Goal: Information Seeking & Learning: Learn about a topic

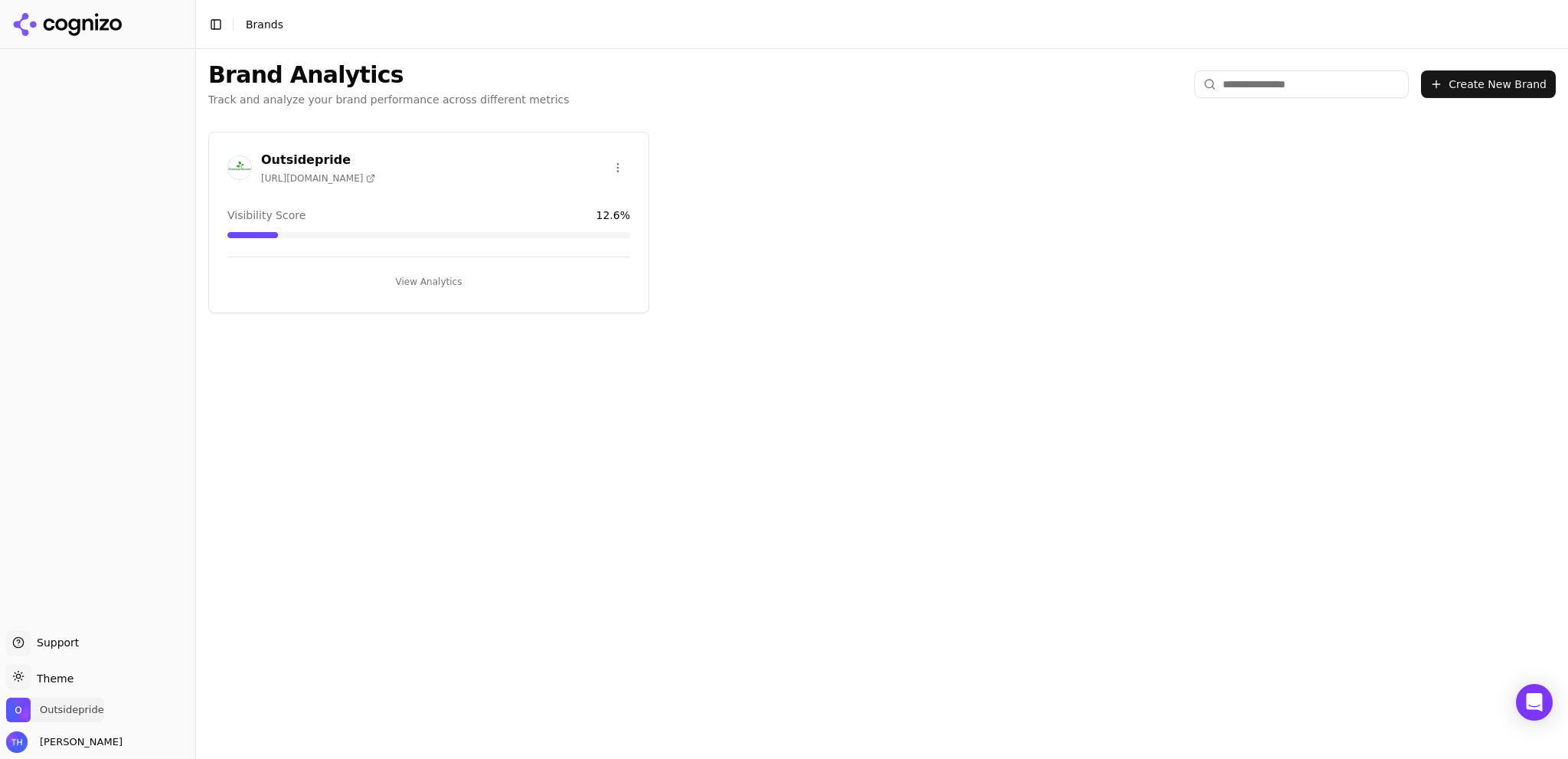
click at [62, 707] on span "Outsidepride" at bounding box center [72, 710] width 65 height 14
click at [415, 281] on button "View Analytics" at bounding box center [429, 282] width 403 height 24
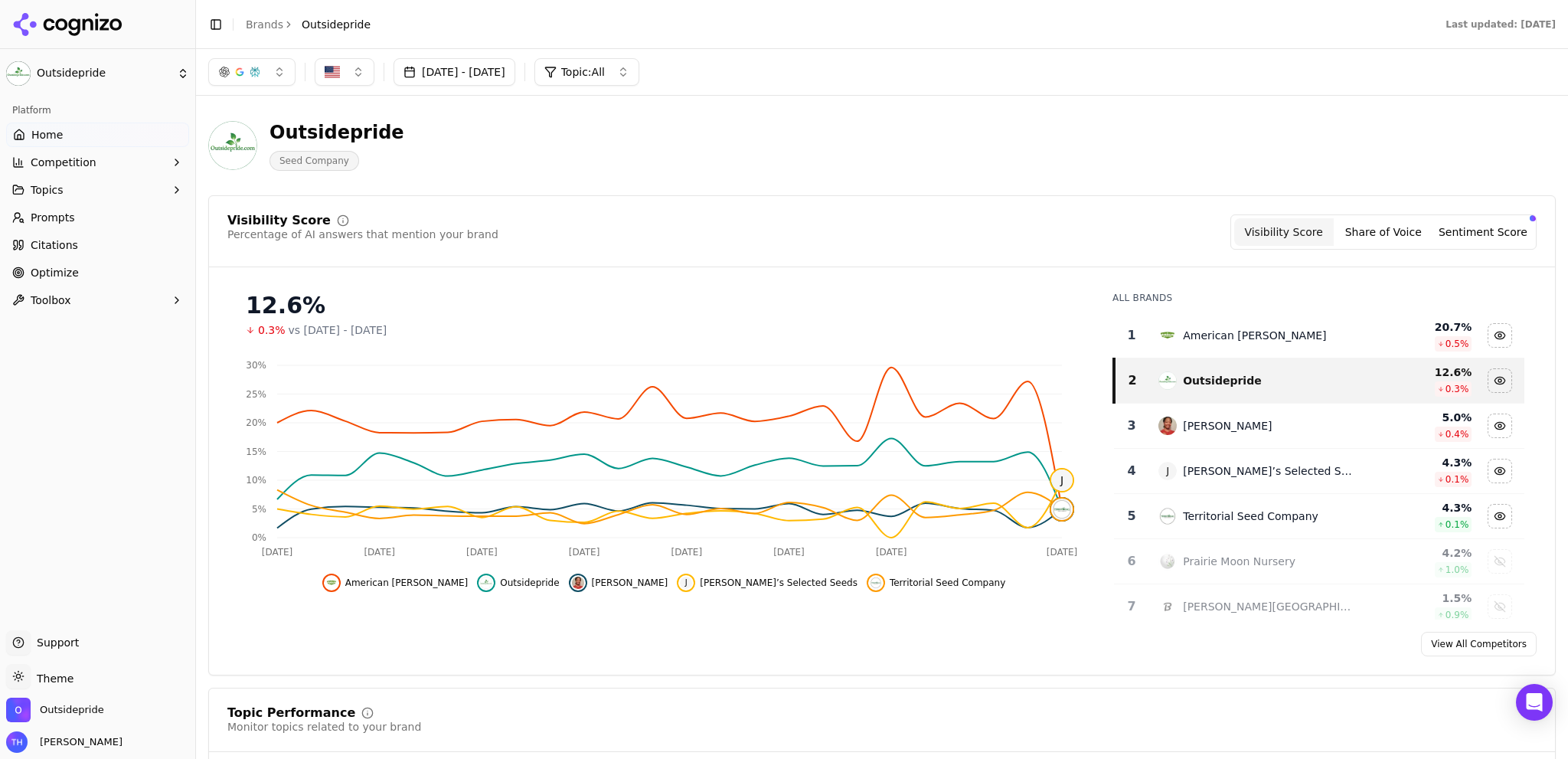
click at [54, 273] on span "Optimize" at bounding box center [54, 273] width 48 height 16
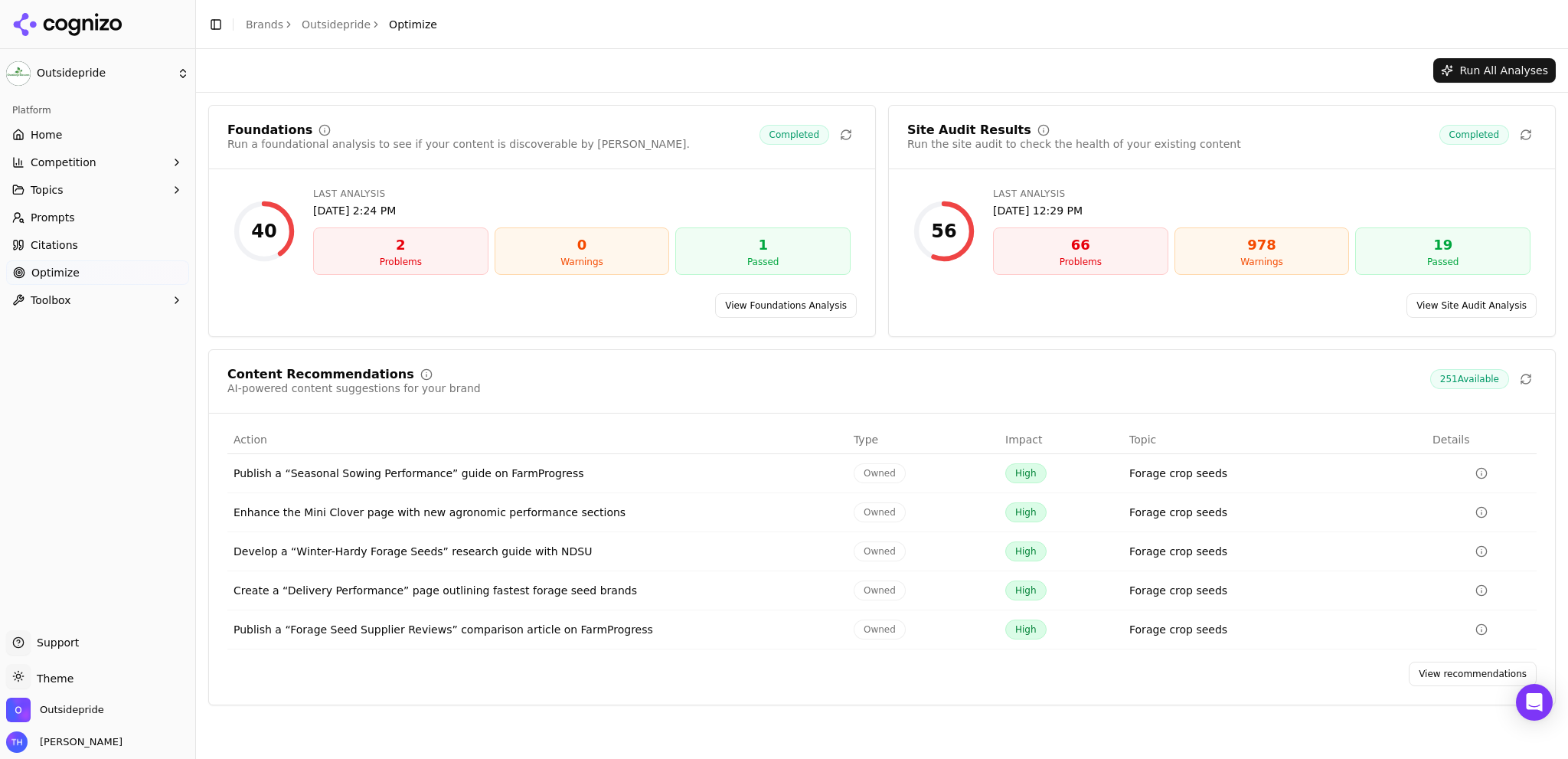
click at [1480, 473] on icon "Data table" at bounding box center [1481, 473] width 13 height 13
click at [1282, 627] on td "Forage crop seeds" at bounding box center [1275, 630] width 303 height 39
click at [1478, 550] on icon "Data table" at bounding box center [1481, 552] width 13 height 13
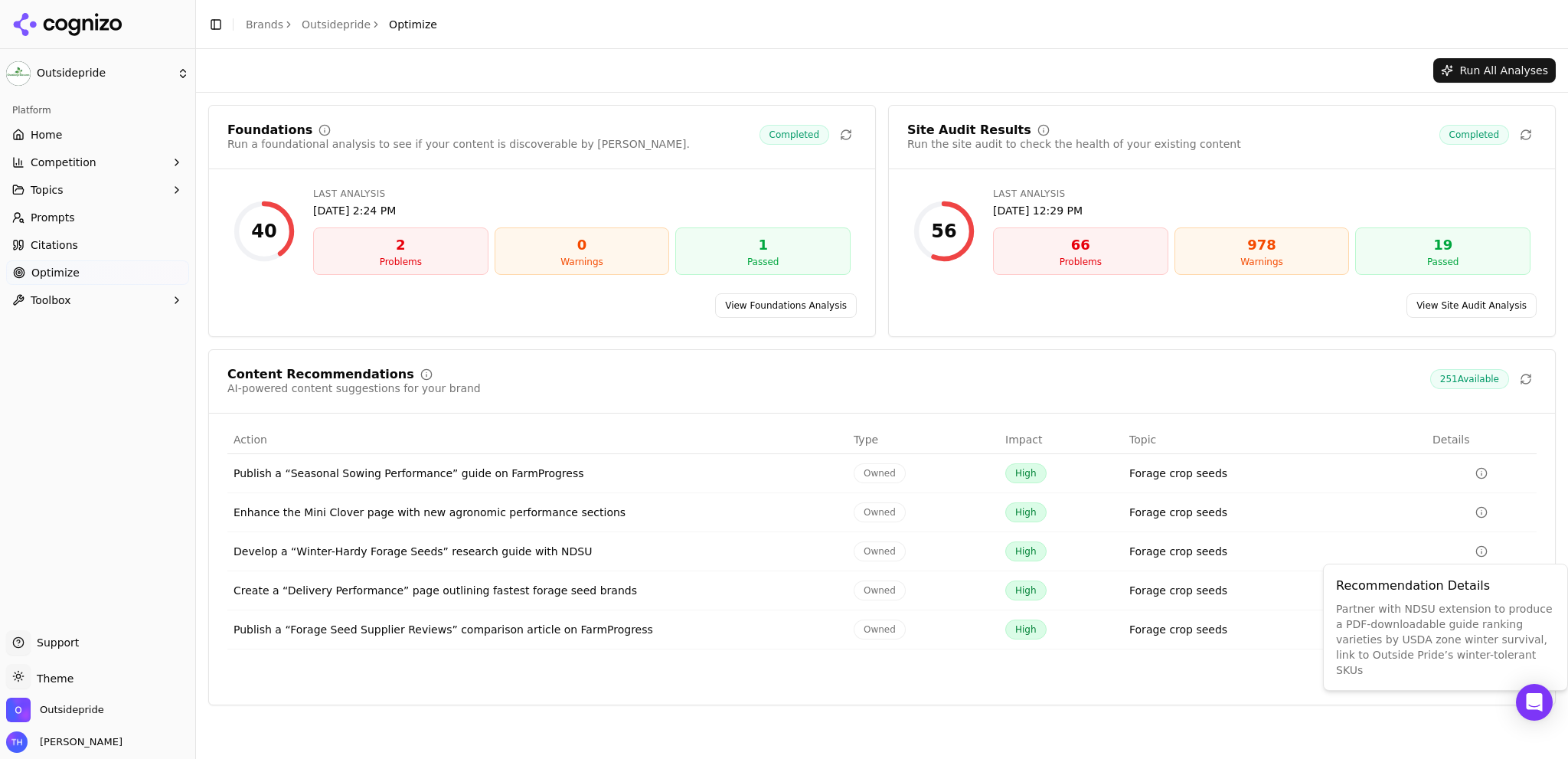
click at [1365, 543] on td "Forage crop seeds" at bounding box center [1275, 552] width 303 height 39
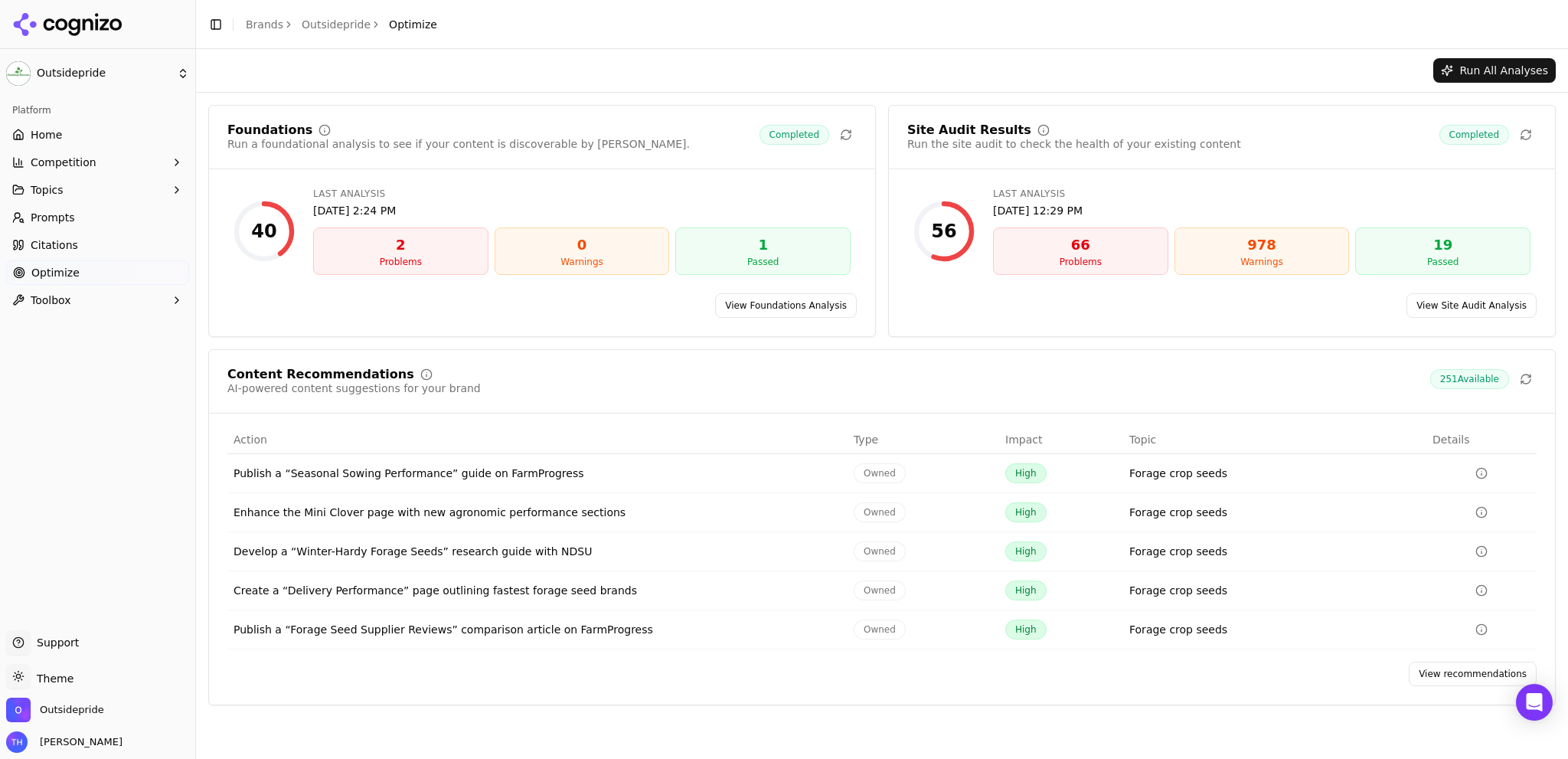
click at [405, 264] on div "Problems" at bounding box center [400, 262] width 161 height 13
click at [401, 252] on div "2" at bounding box center [400, 246] width 161 height 22
click at [48, 220] on span "Prompts" at bounding box center [52, 218] width 44 height 16
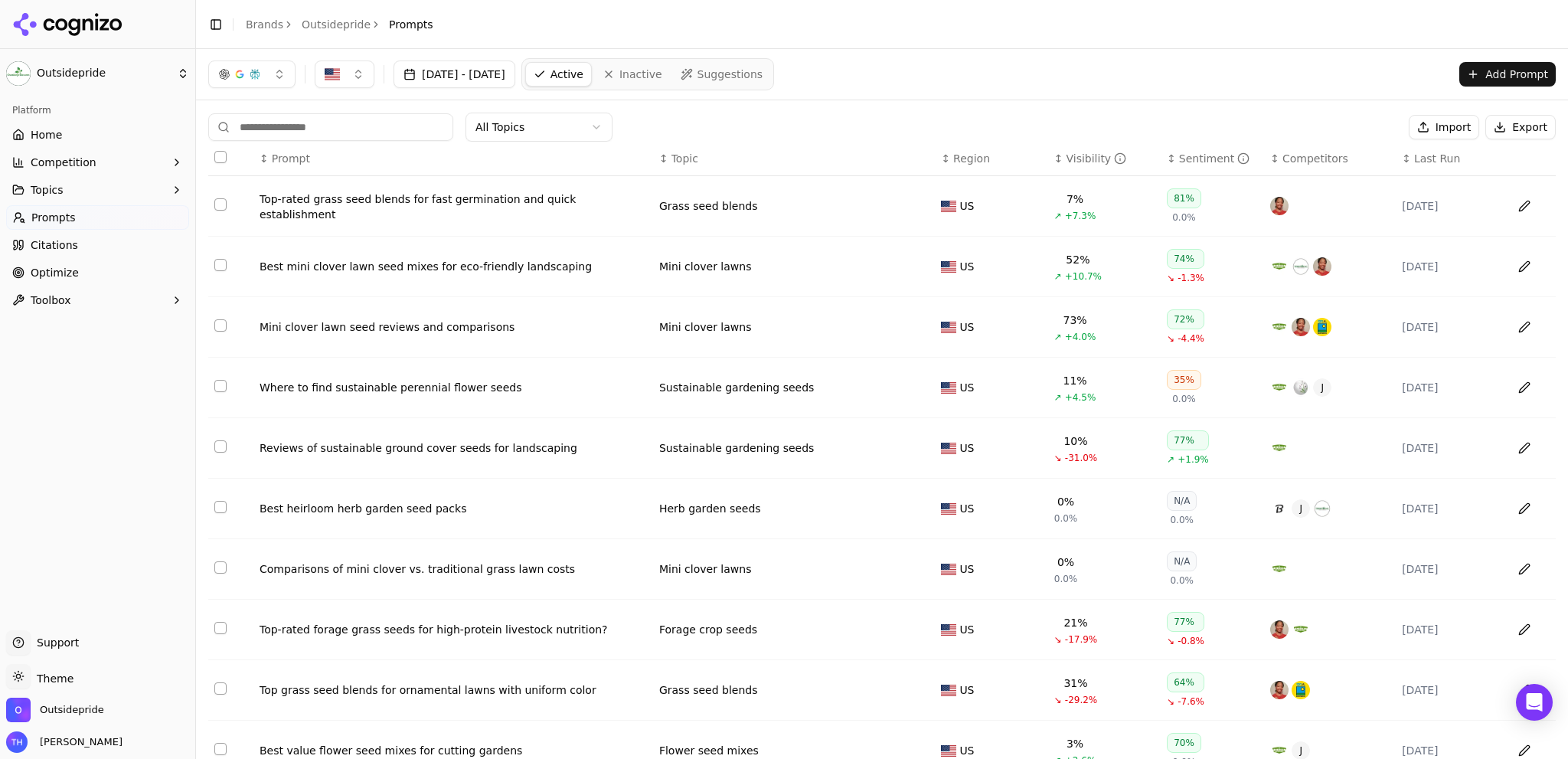
click at [48, 246] on span "Citations" at bounding box center [54, 246] width 48 height 16
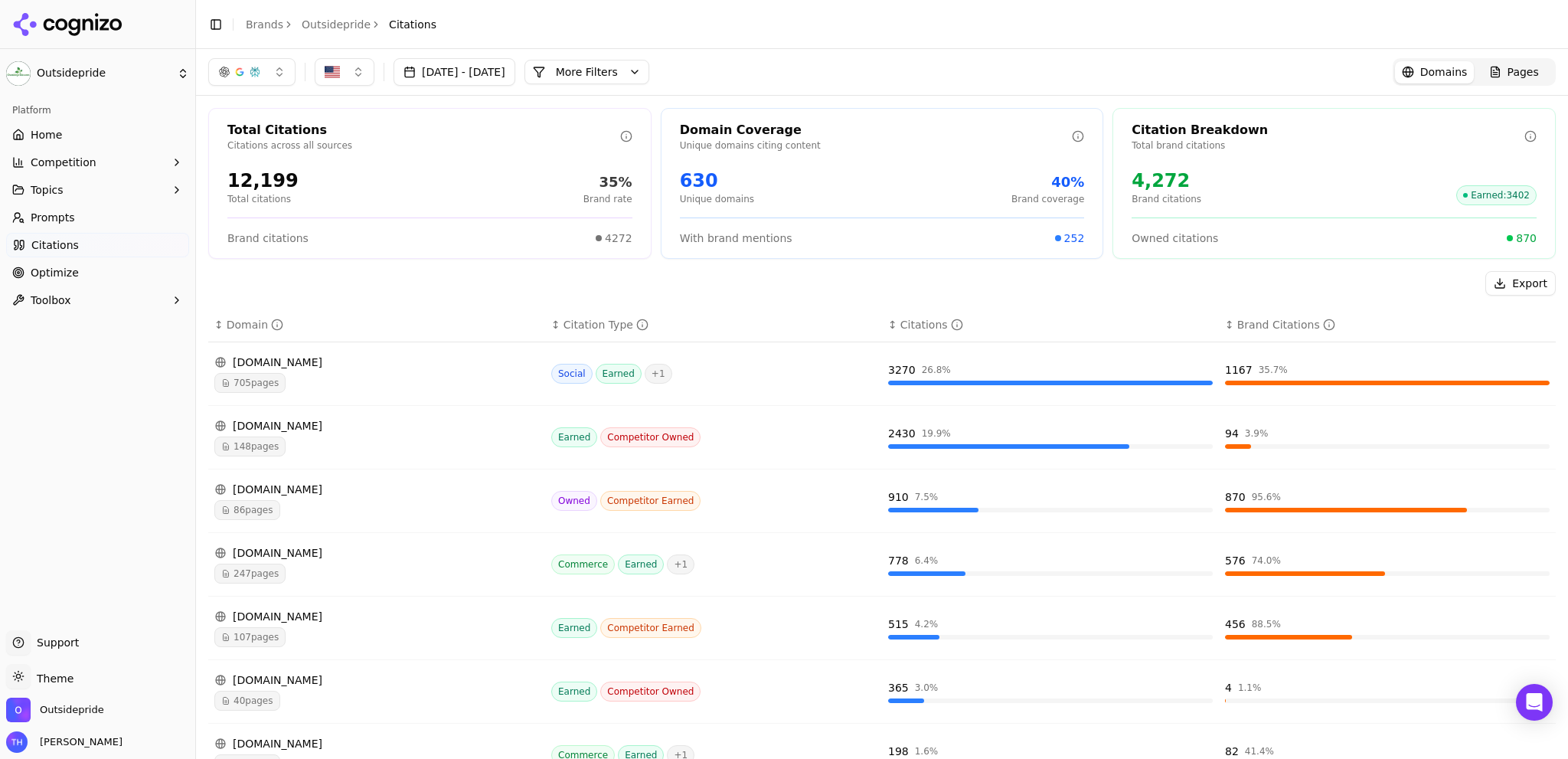
click at [51, 189] on span "Topics" at bounding box center [47, 190] width 33 height 16
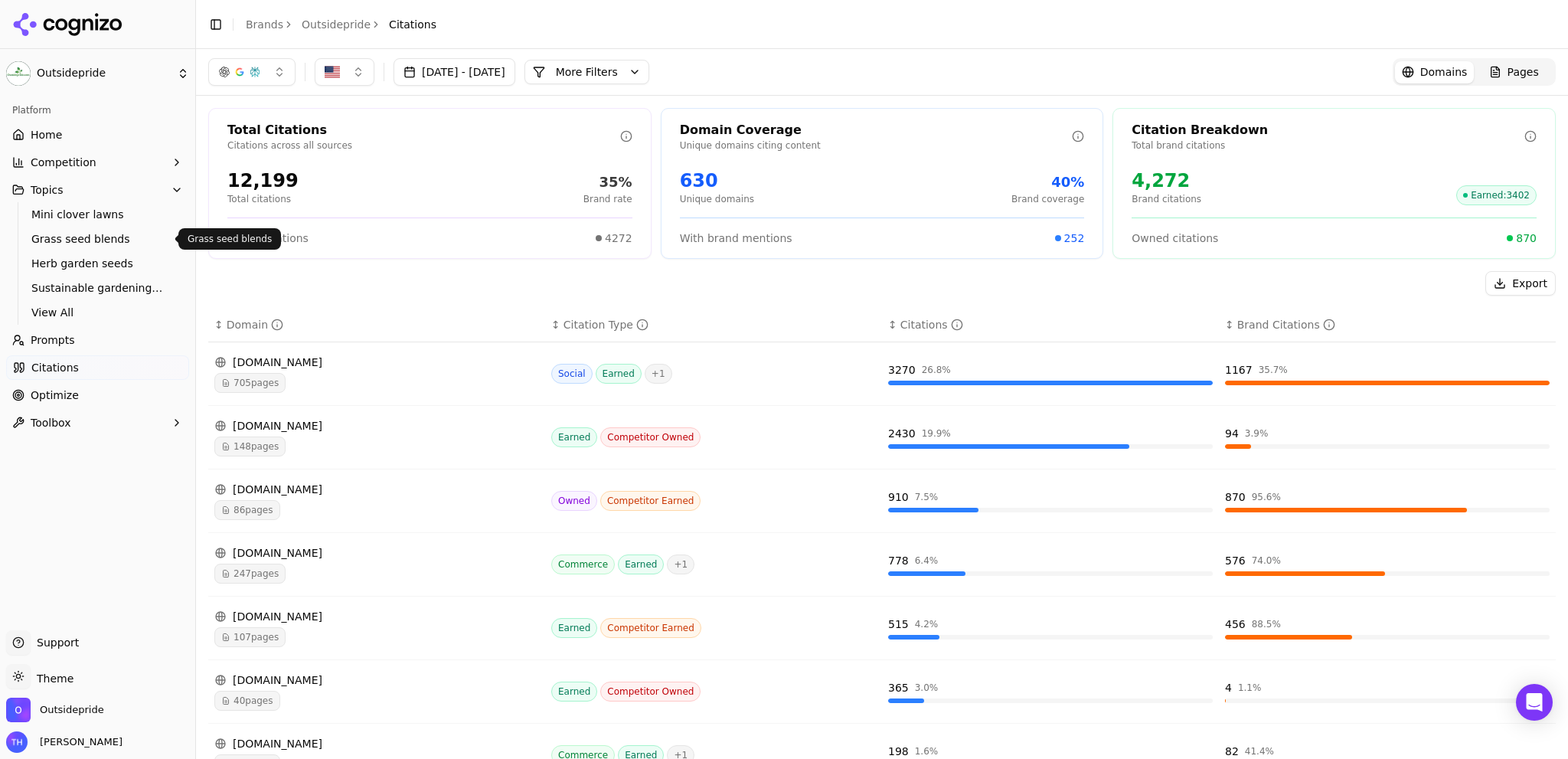
click at [51, 241] on span "Grass seed blends" at bounding box center [98, 240] width 133 height 16
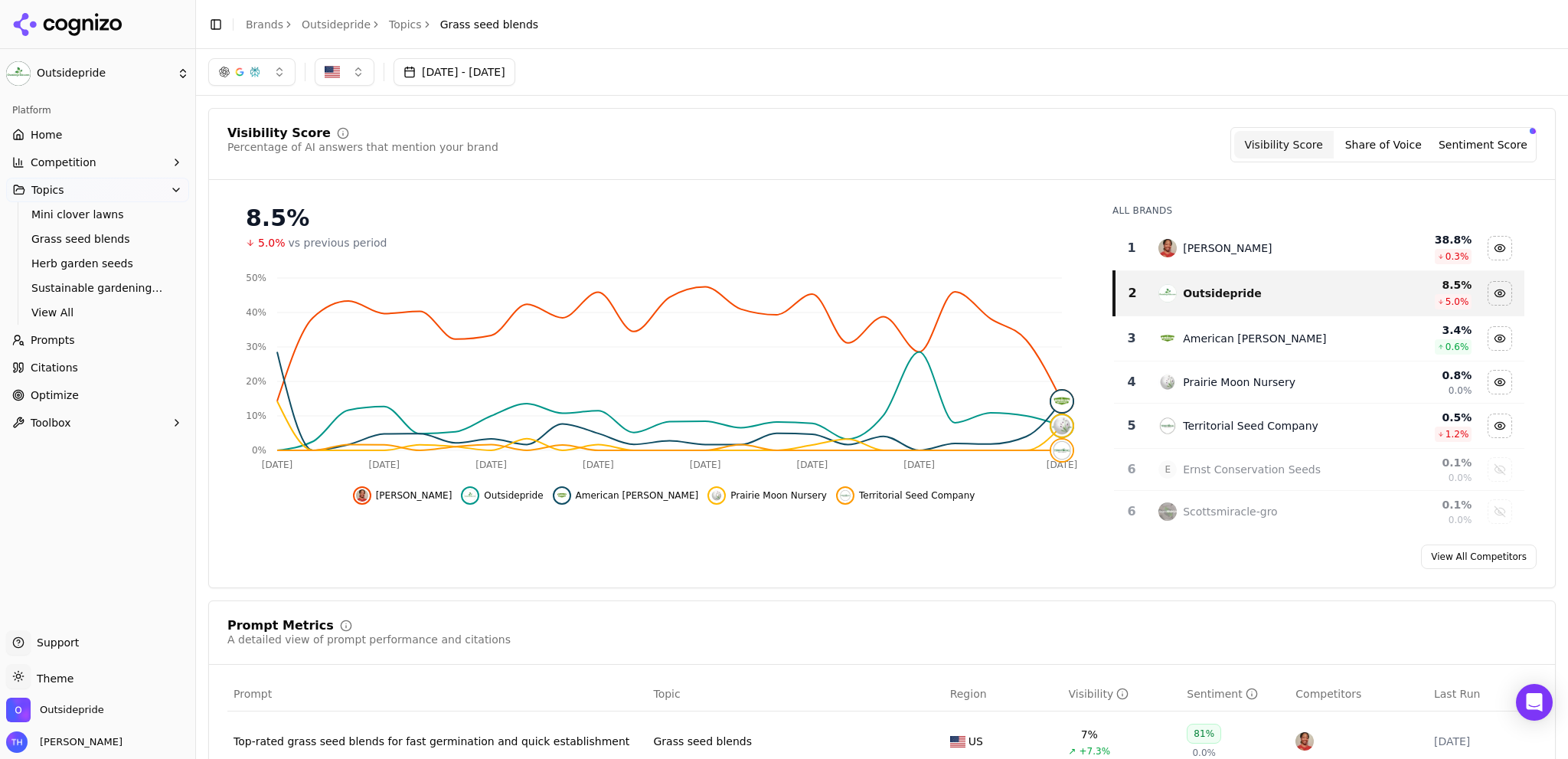
click at [48, 340] on span "Prompts" at bounding box center [52, 340] width 44 height 16
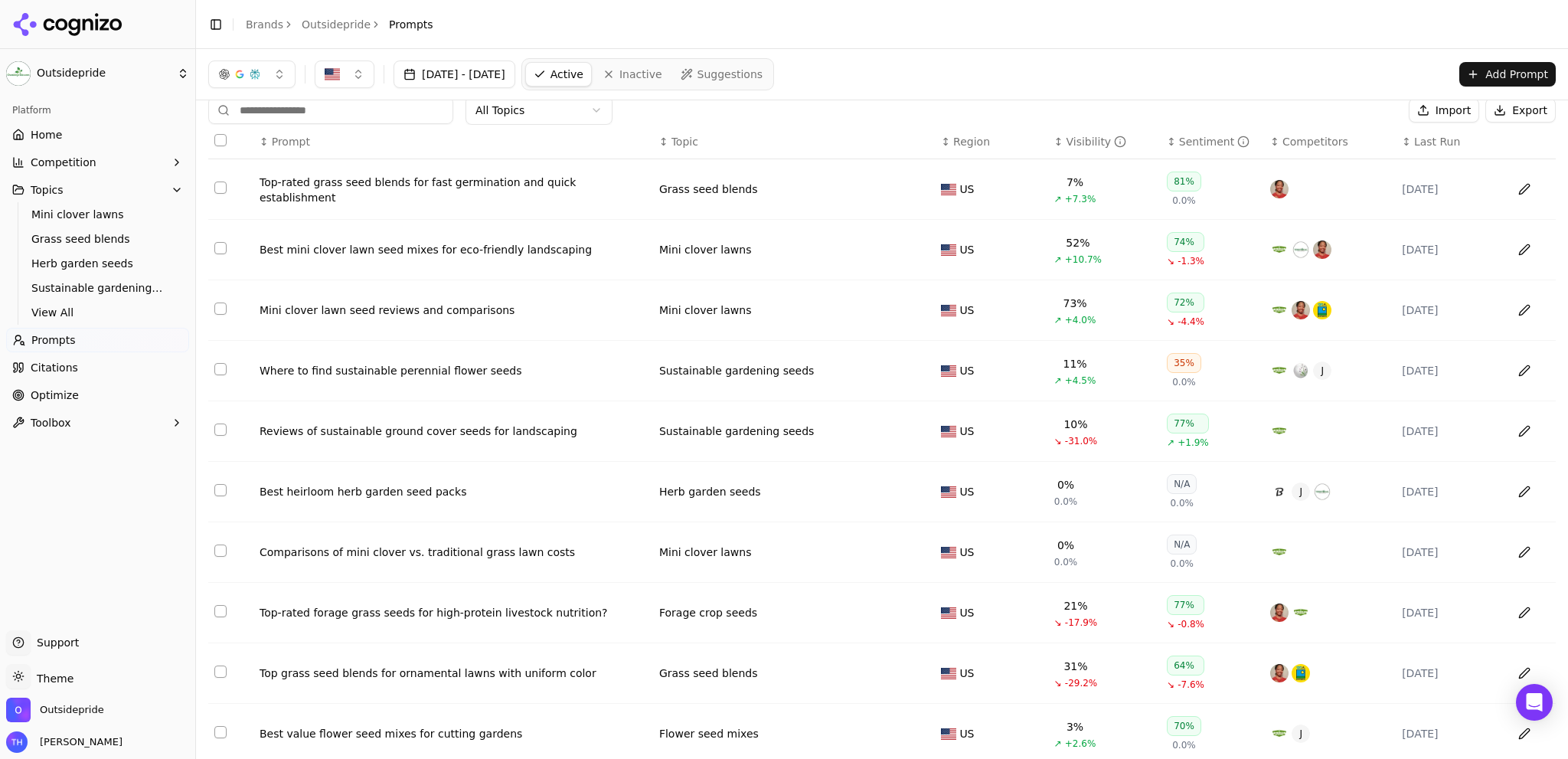
scroll to position [71, 0]
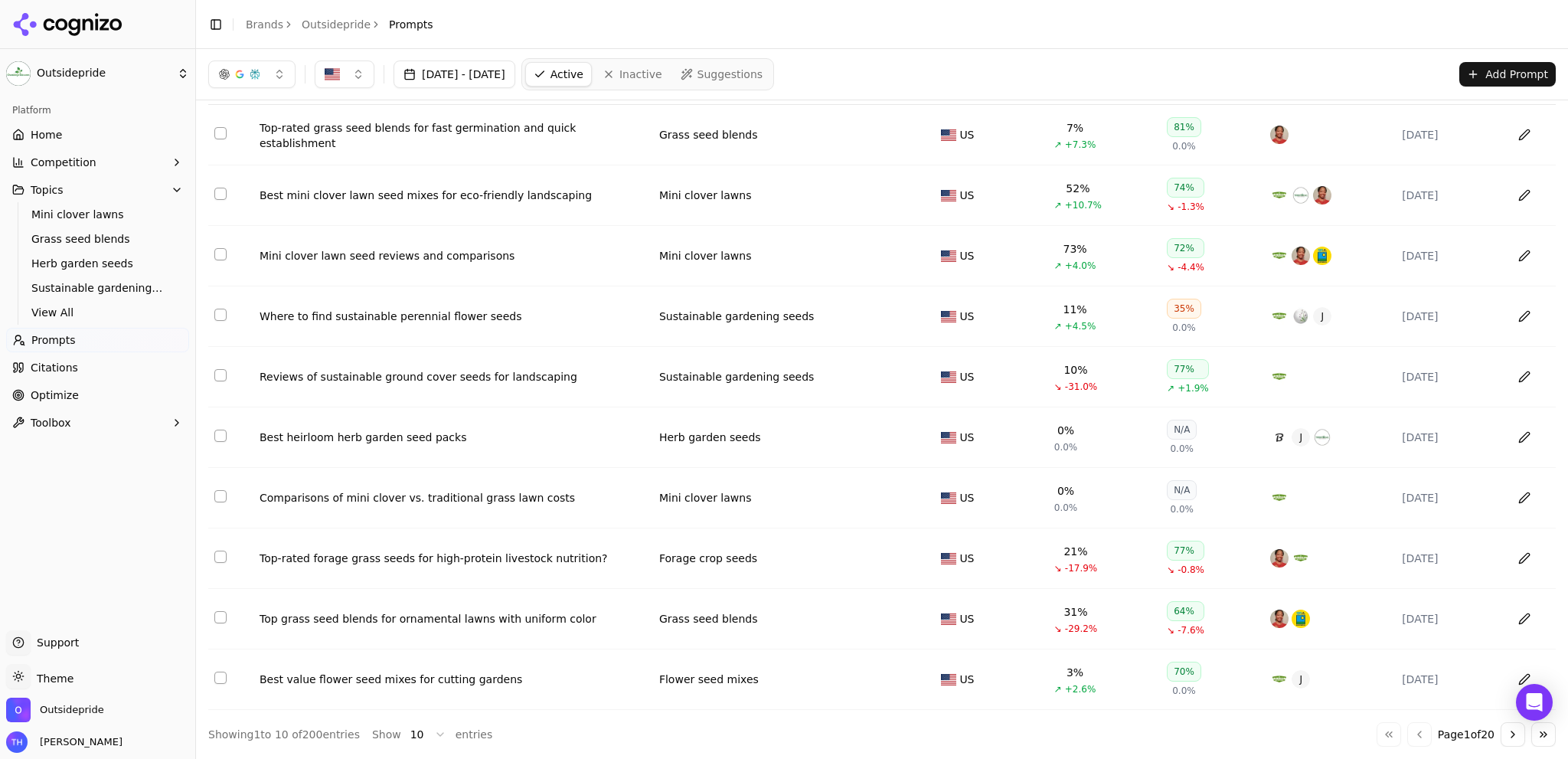
click at [403, 503] on div "Comparisons of mini clover vs. traditional grass lawn costs" at bounding box center [454, 498] width 387 height 16
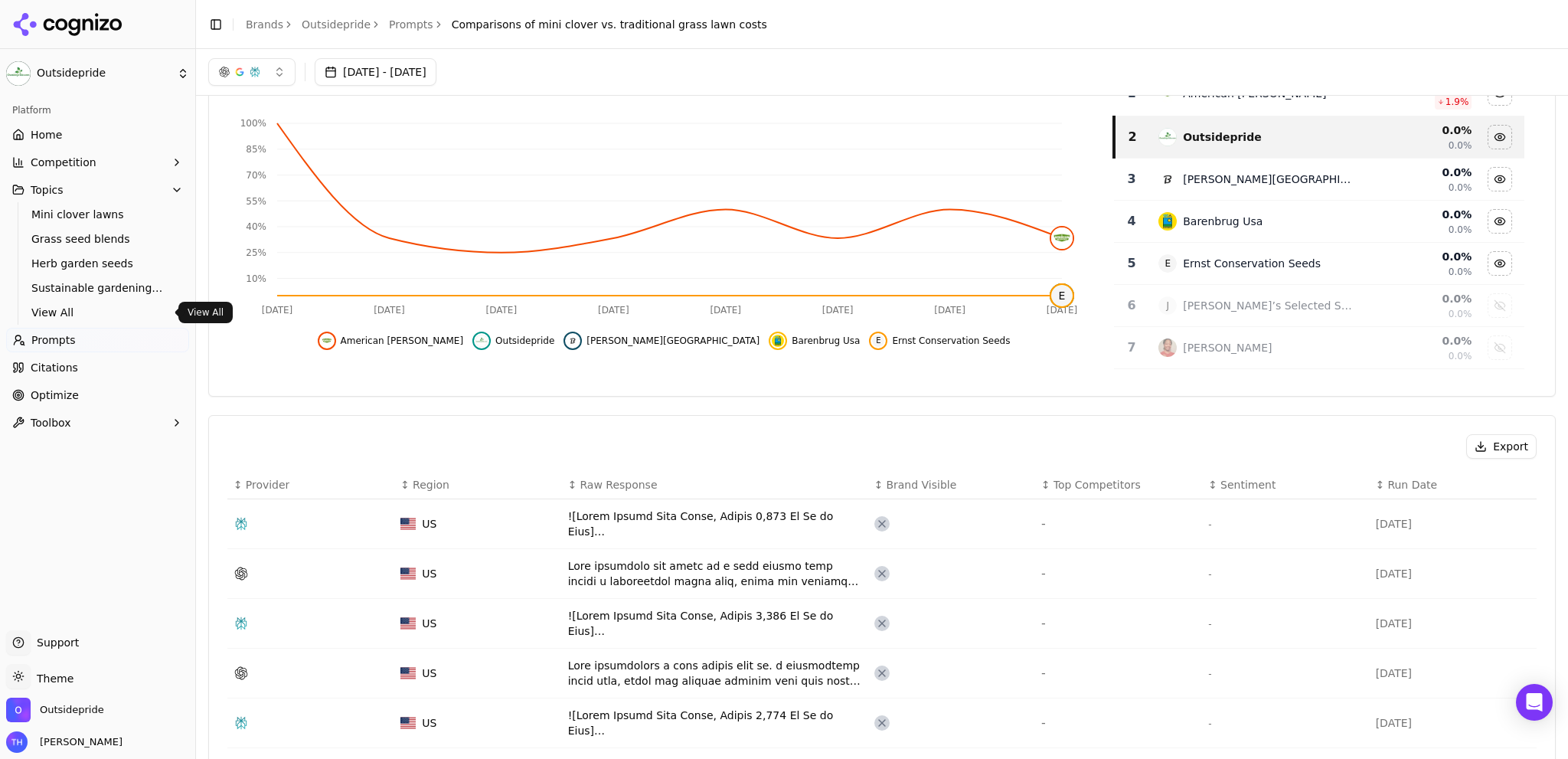
scroll to position [154, 0]
click at [50, 341] on span "Prompts" at bounding box center [53, 340] width 44 height 16
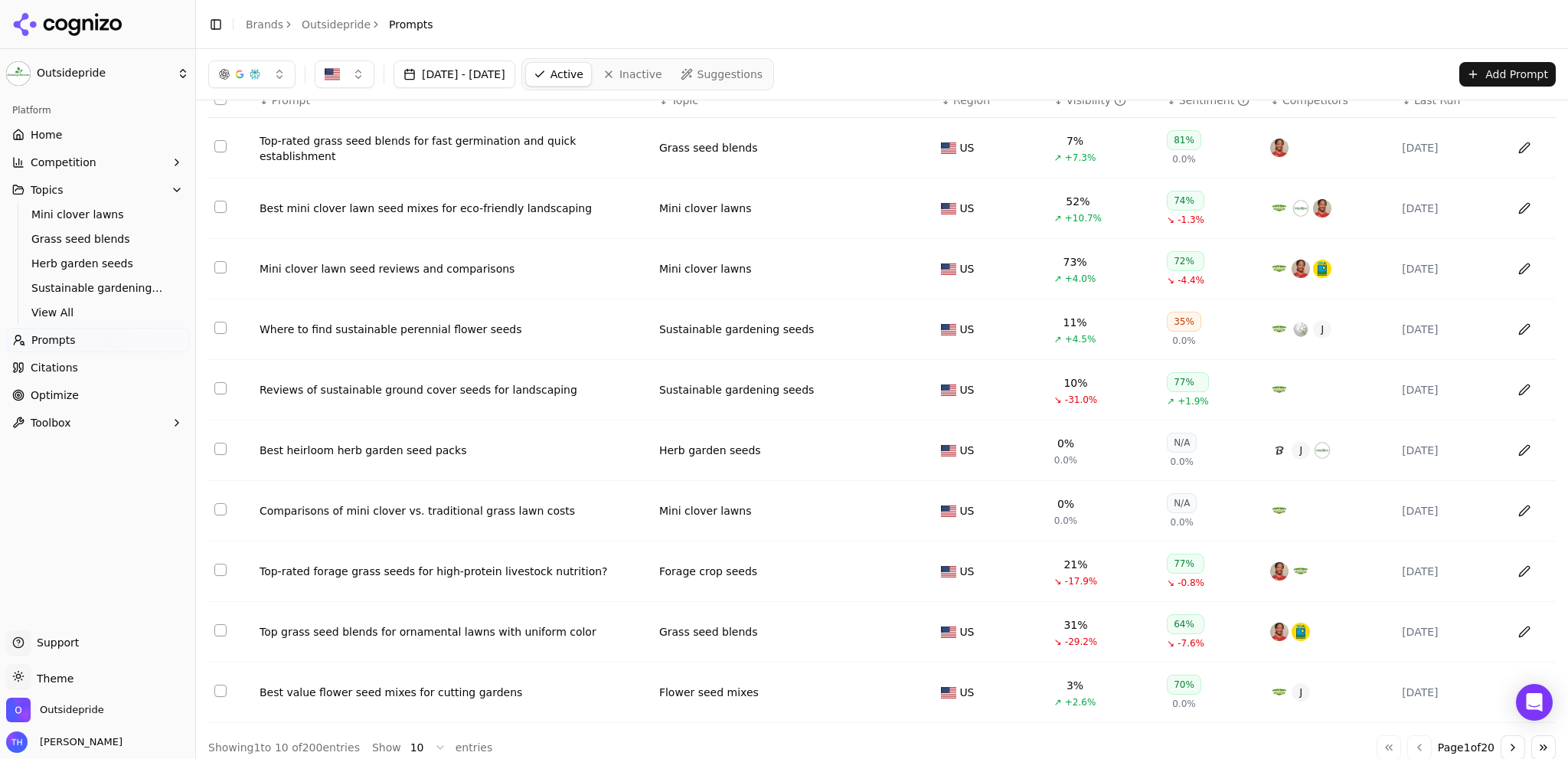
scroll to position [71, 0]
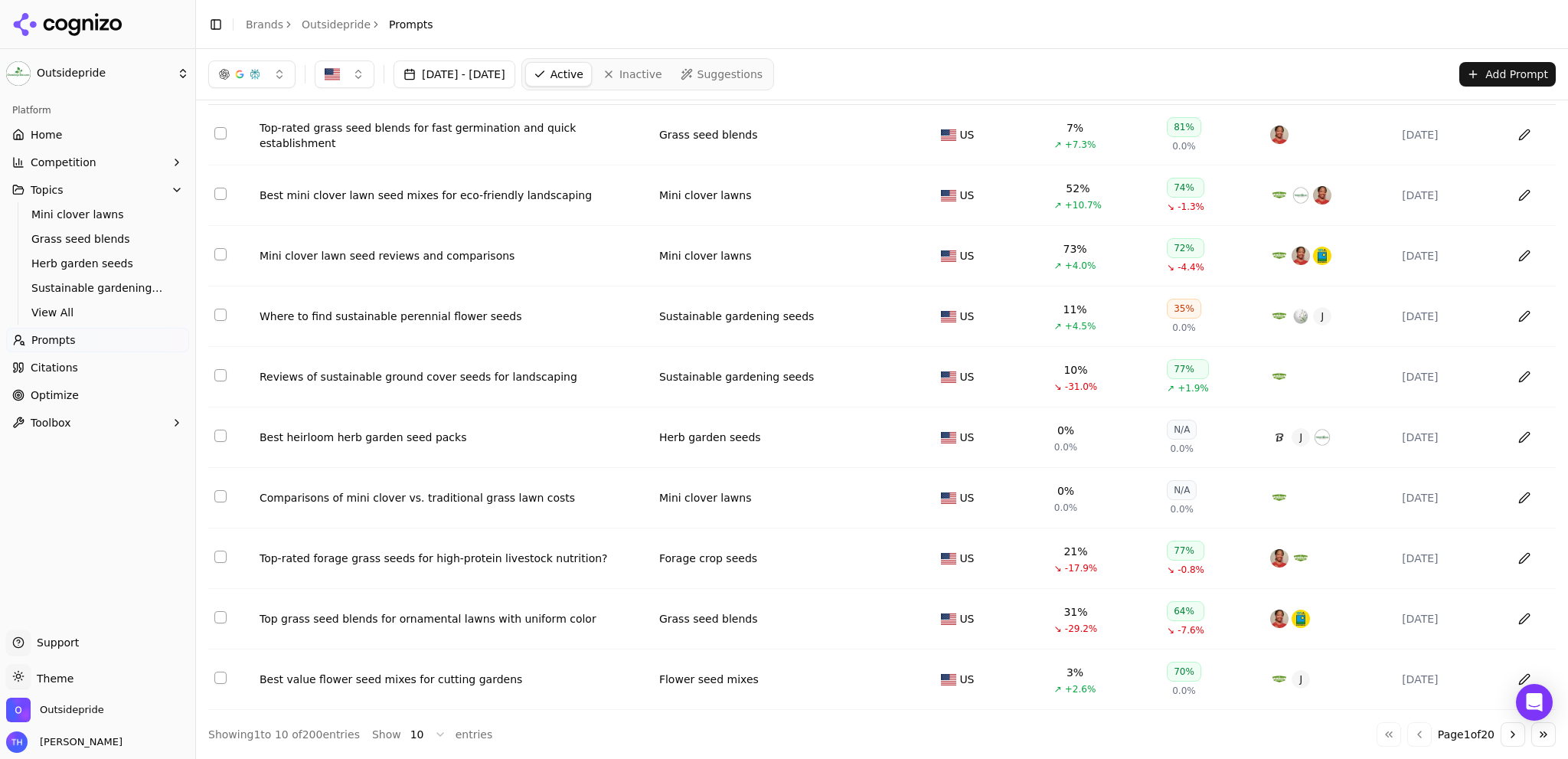
click at [53, 394] on span "Optimize" at bounding box center [54, 395] width 48 height 16
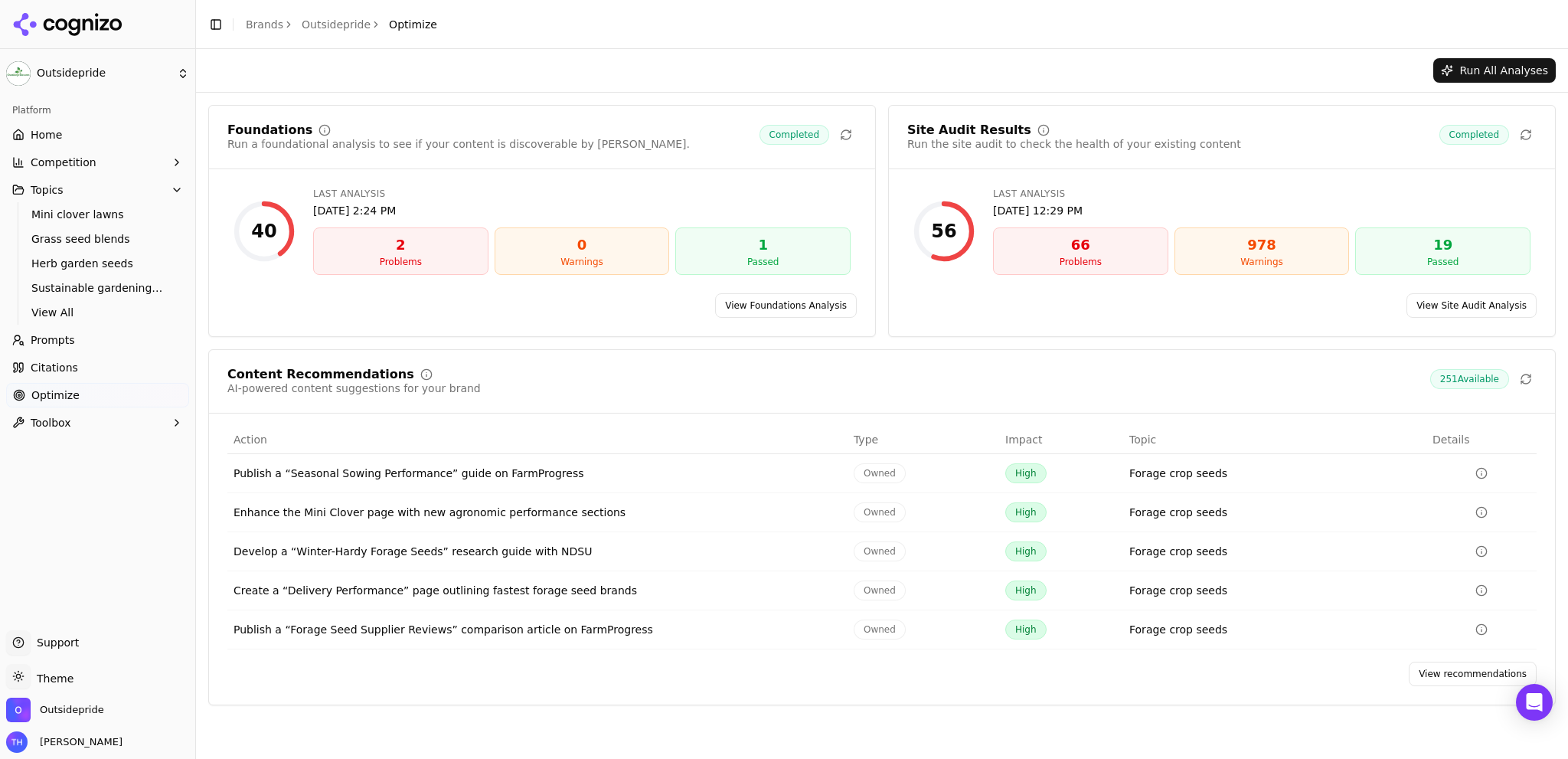
click at [1447, 673] on link "View recommendations" at bounding box center [1472, 674] width 128 height 24
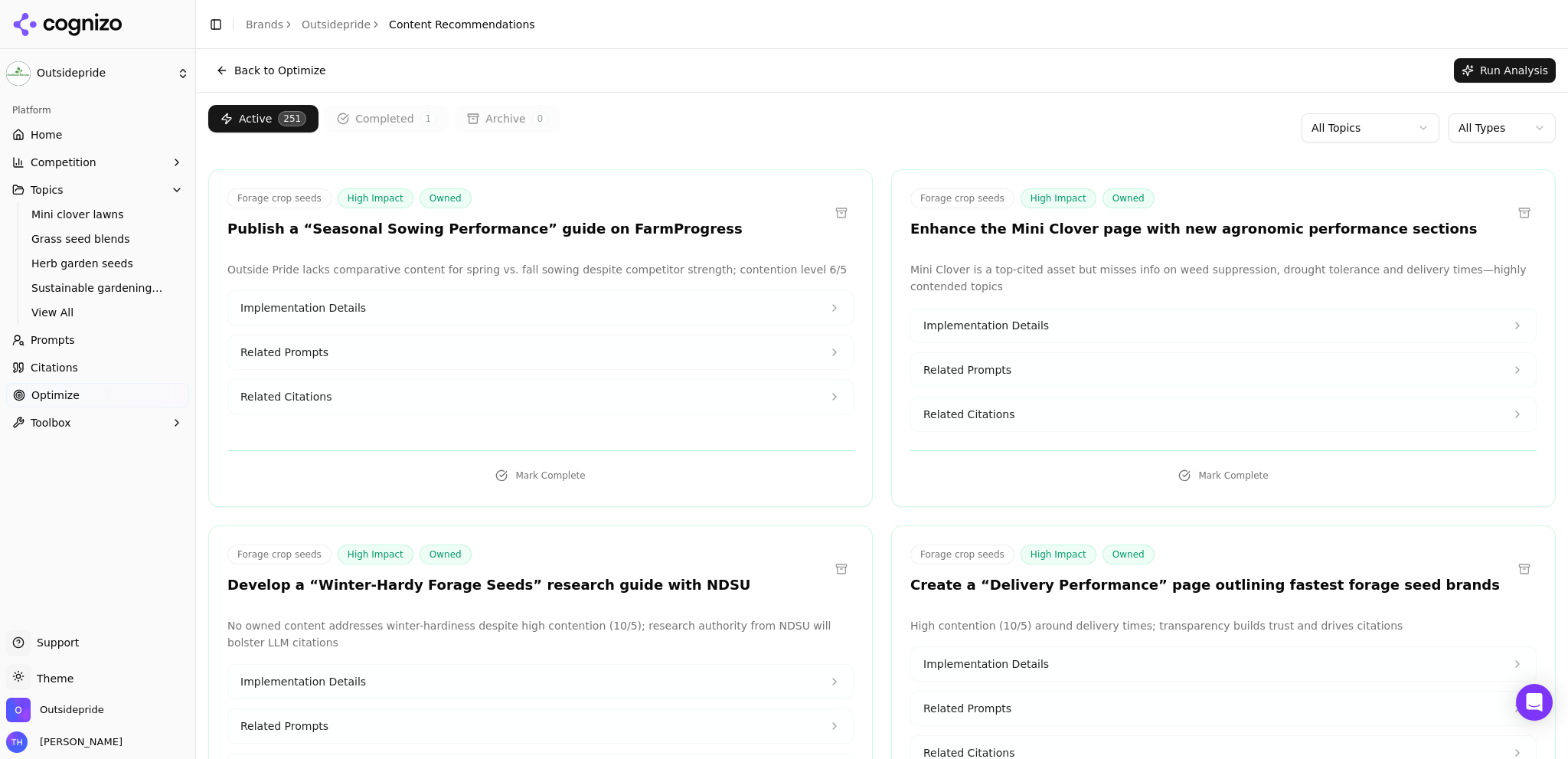
click at [1004, 416] on button "Related Citations" at bounding box center [1223, 414] width 625 height 33
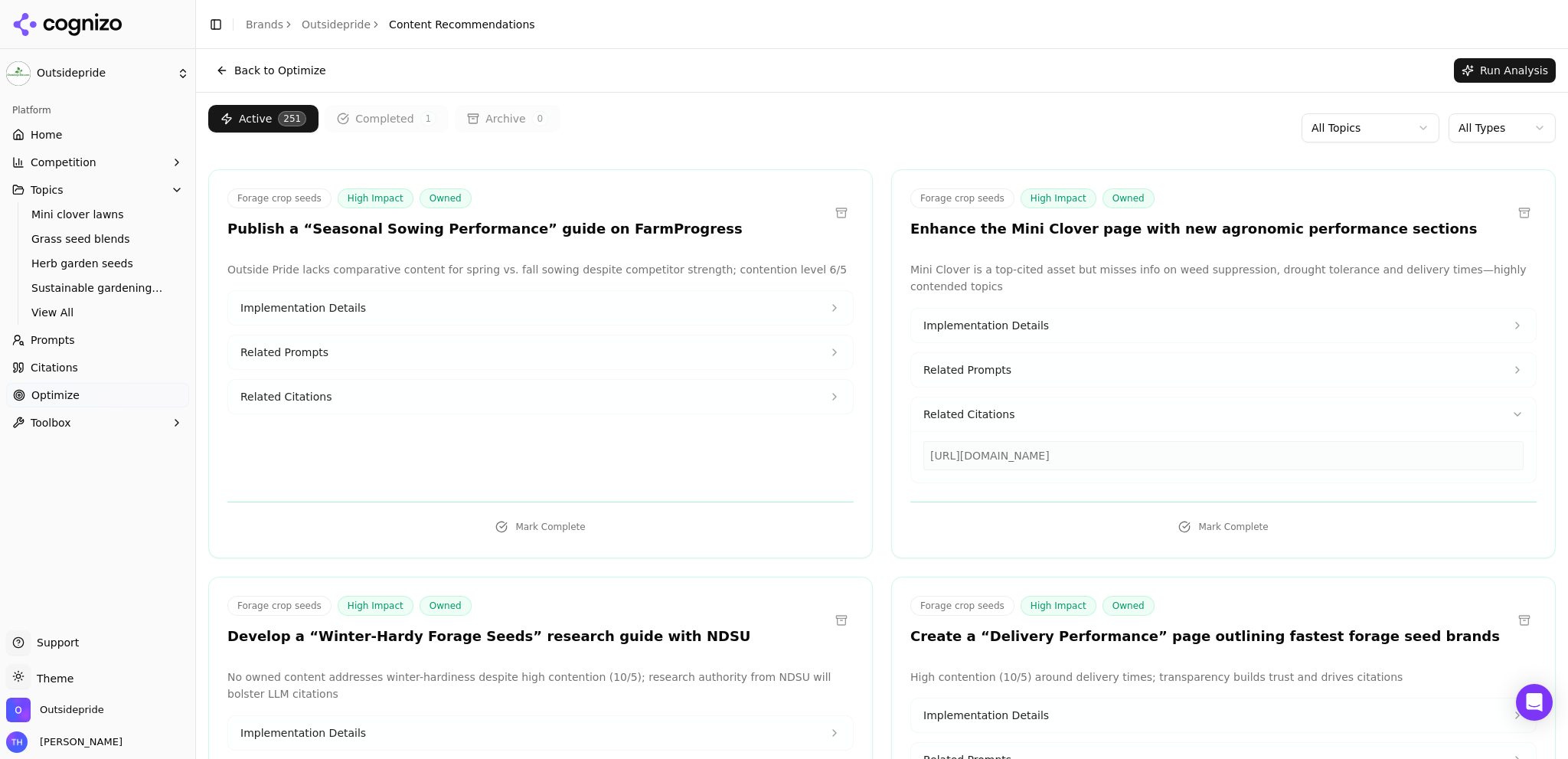
click at [1040, 368] on button "Related Prompts" at bounding box center [1223, 370] width 625 height 33
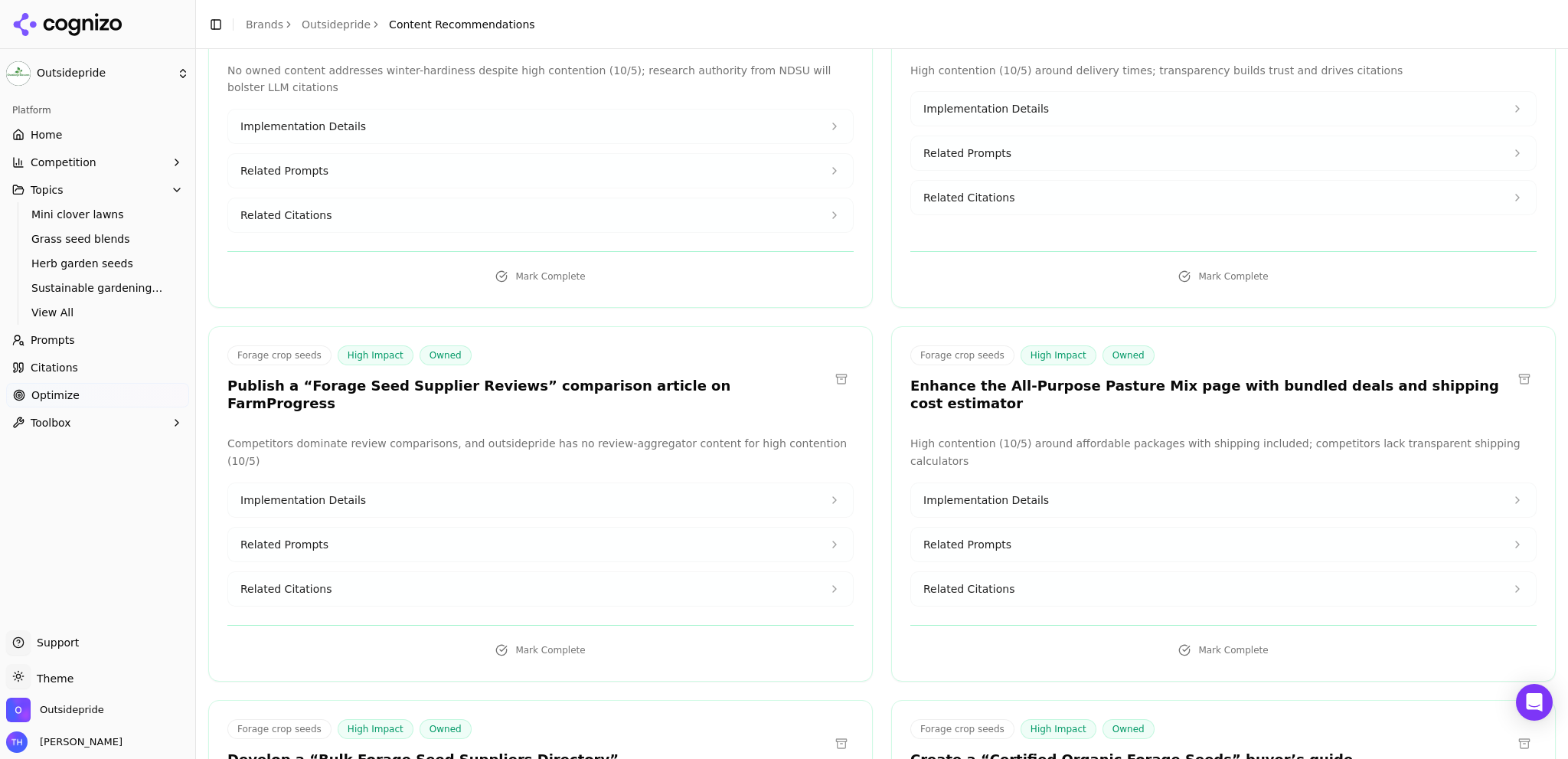
scroll to position [765, 0]
click at [957, 581] on span "Related Citations" at bounding box center [969, 589] width 91 height 16
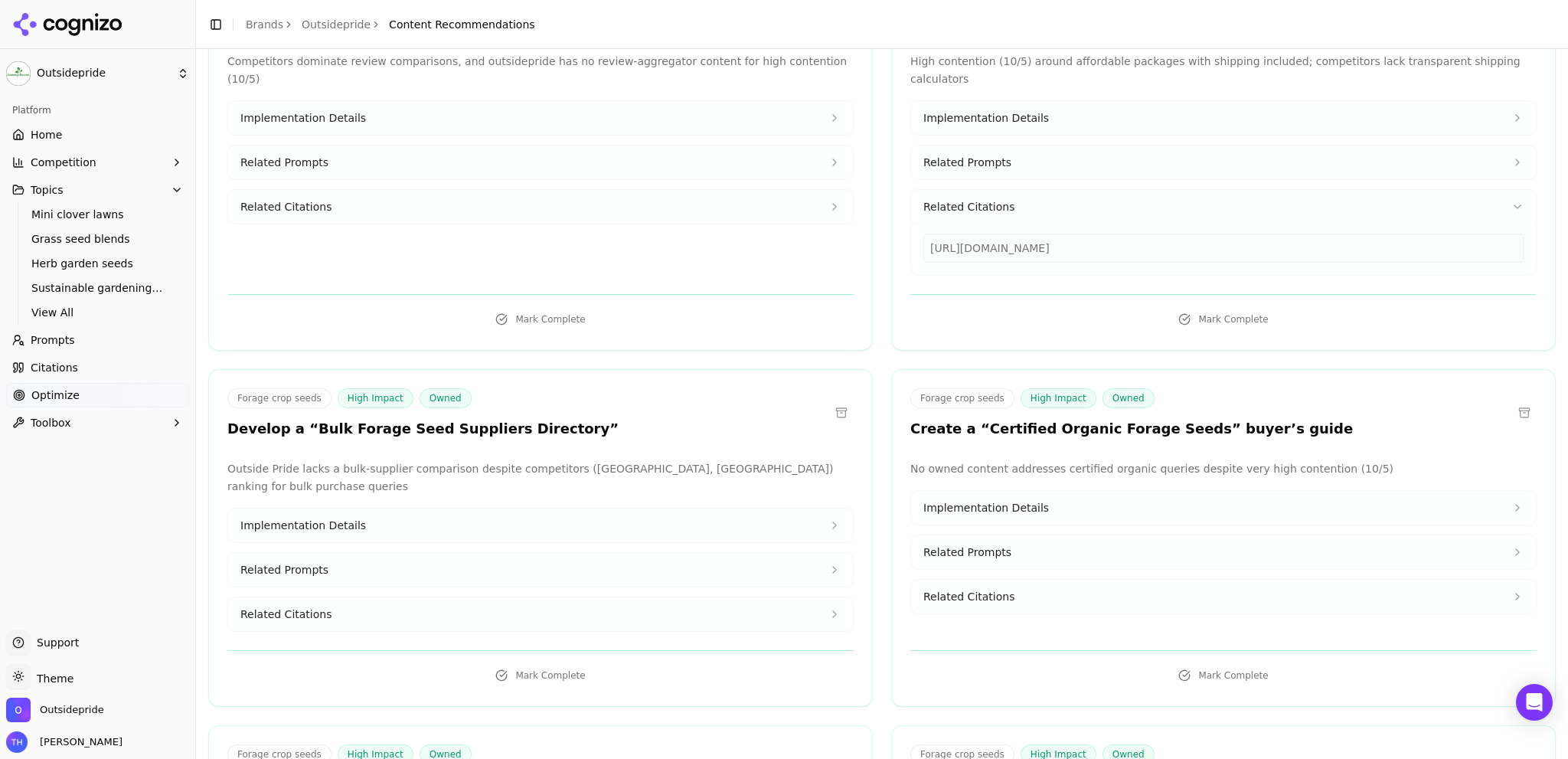
scroll to position [1146, 0]
click at [408, 597] on button "Related Citations" at bounding box center [540, 613] width 625 height 33
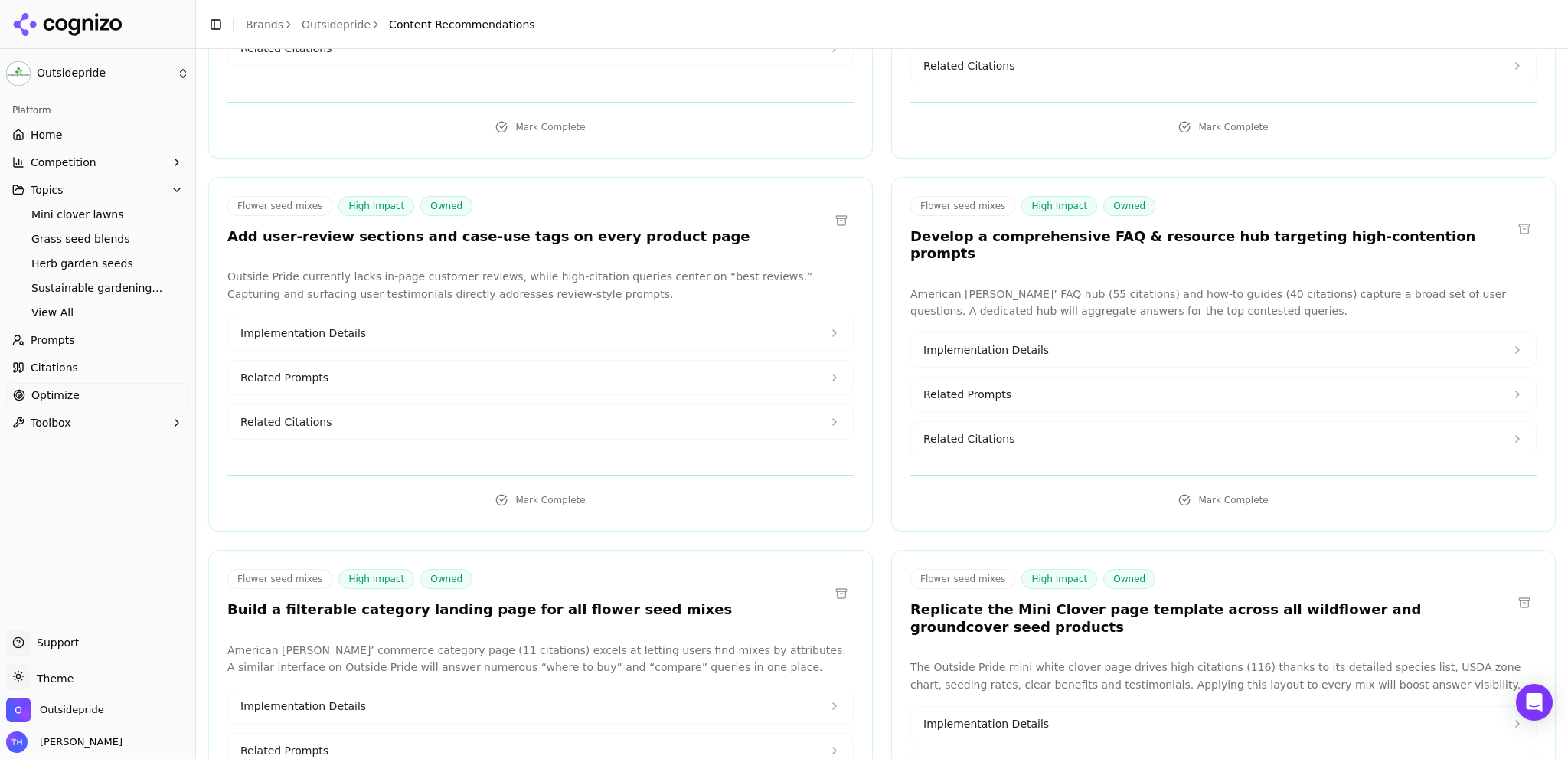
scroll to position [5126, 0]
drag, startPoint x: 602, startPoint y: 681, endPoint x: 242, endPoint y: 683, distance: 360.0
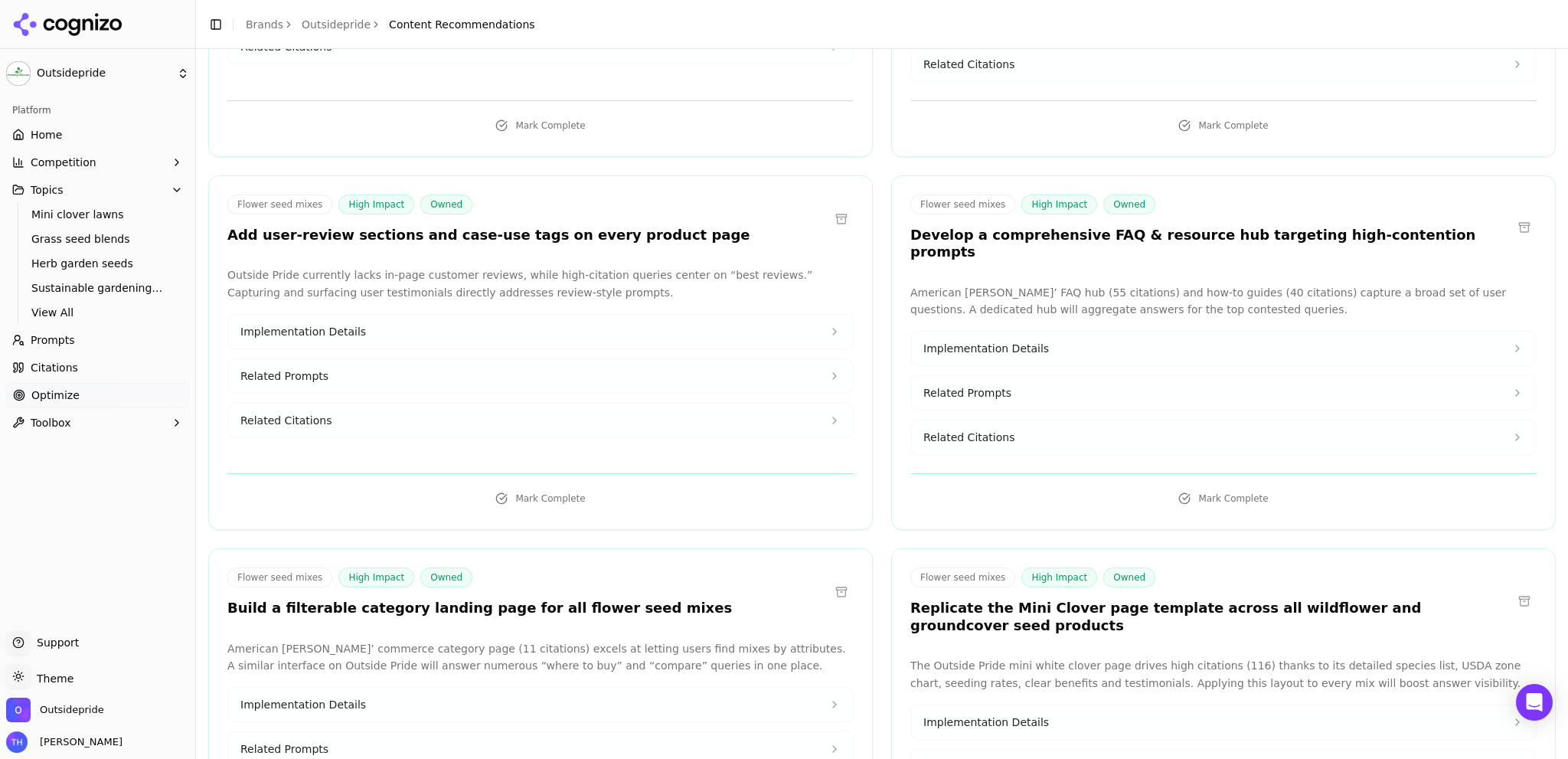
copy div "[URL][DOMAIN_NAME]"
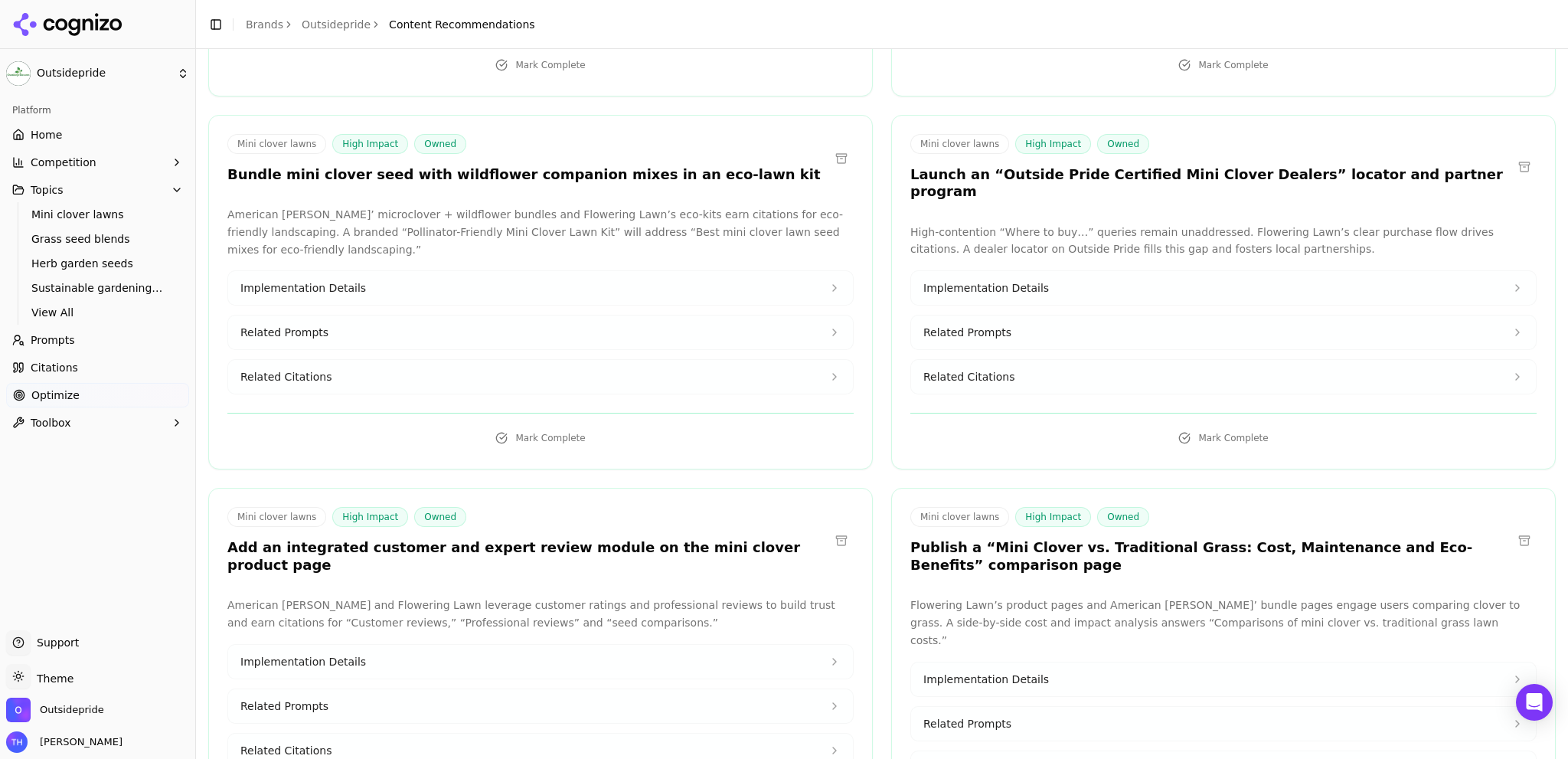
scroll to position [13777, 0]
